Goal: Task Accomplishment & Management: Use online tool/utility

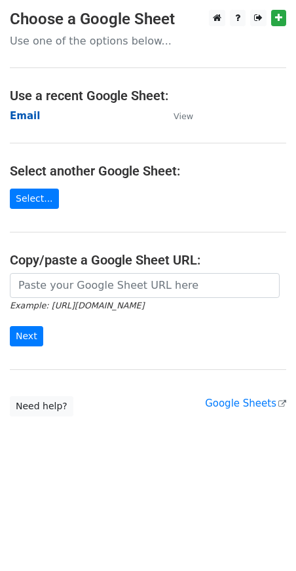
click at [22, 118] on strong "Email" at bounding box center [25, 116] width 30 height 12
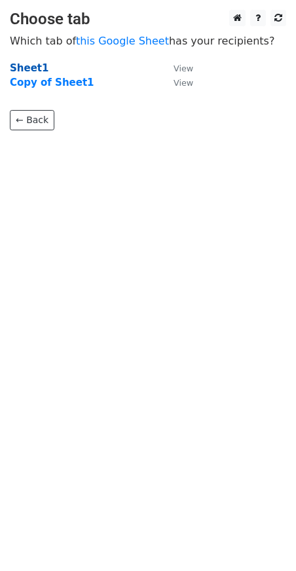
click at [22, 65] on strong "Sheet1" at bounding box center [29, 68] width 39 height 12
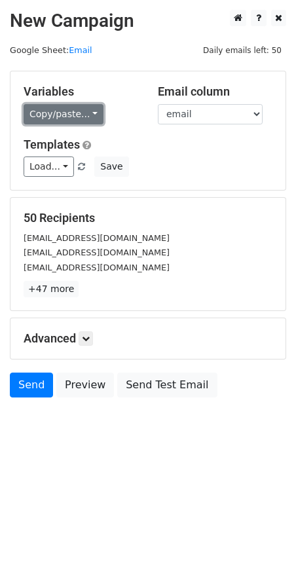
click at [69, 116] on link "Copy/paste..." at bounding box center [64, 114] width 80 height 20
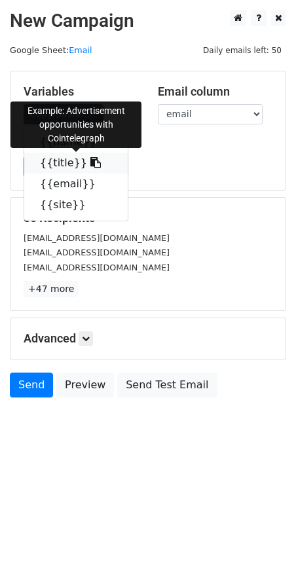
click at [60, 164] on link "{{title}}" at bounding box center [75, 163] width 103 height 21
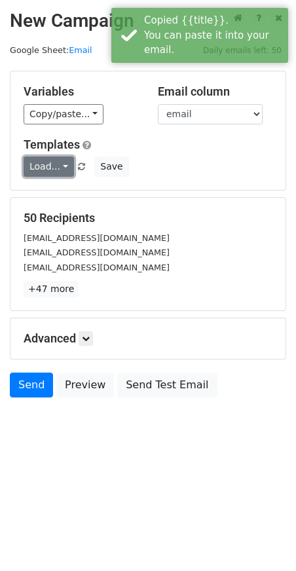
click at [51, 165] on link "Load..." at bounding box center [49, 166] width 50 height 20
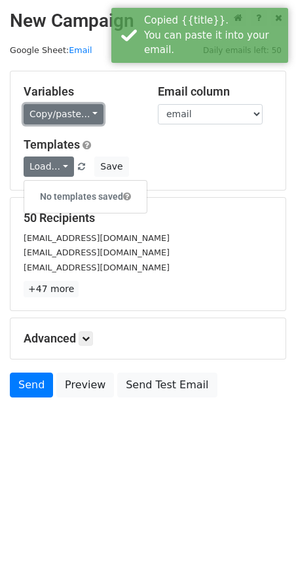
click at [48, 118] on link "Copy/paste..." at bounding box center [64, 114] width 80 height 20
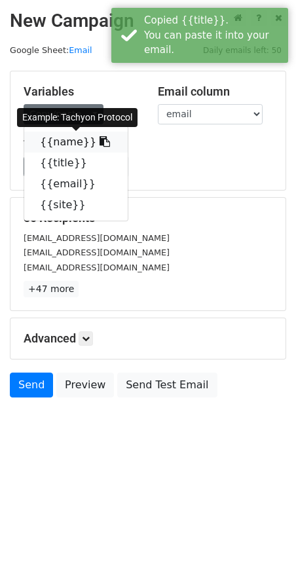
click at [64, 141] on link "{{name}}" at bounding box center [75, 142] width 103 height 21
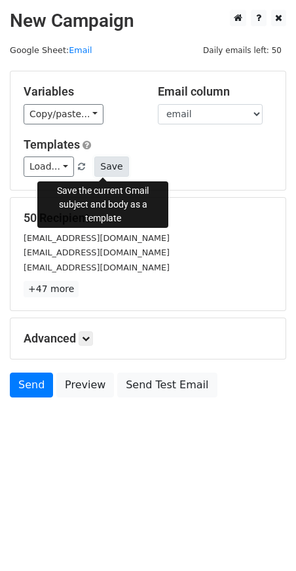
click at [95, 164] on button "Save" at bounding box center [111, 166] width 34 height 20
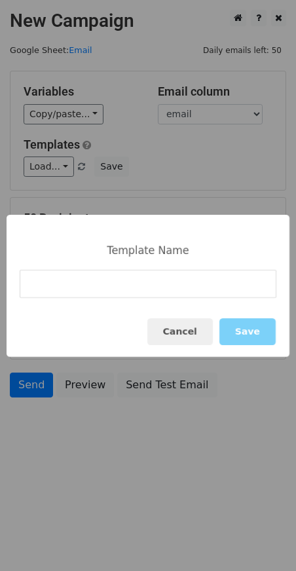
click at [171, 289] on input at bounding box center [148, 284] width 257 height 28
type input "test"
click at [267, 330] on button "Save" at bounding box center [247, 331] width 56 height 27
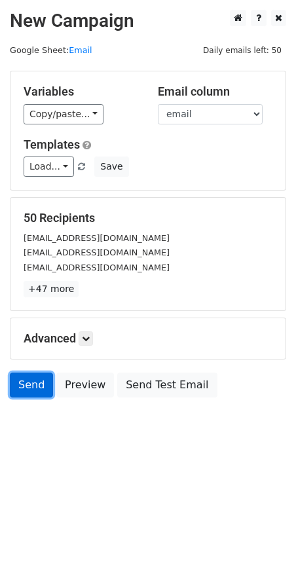
click at [28, 378] on link "Send" at bounding box center [31, 385] width 43 height 25
